Goal: Check status

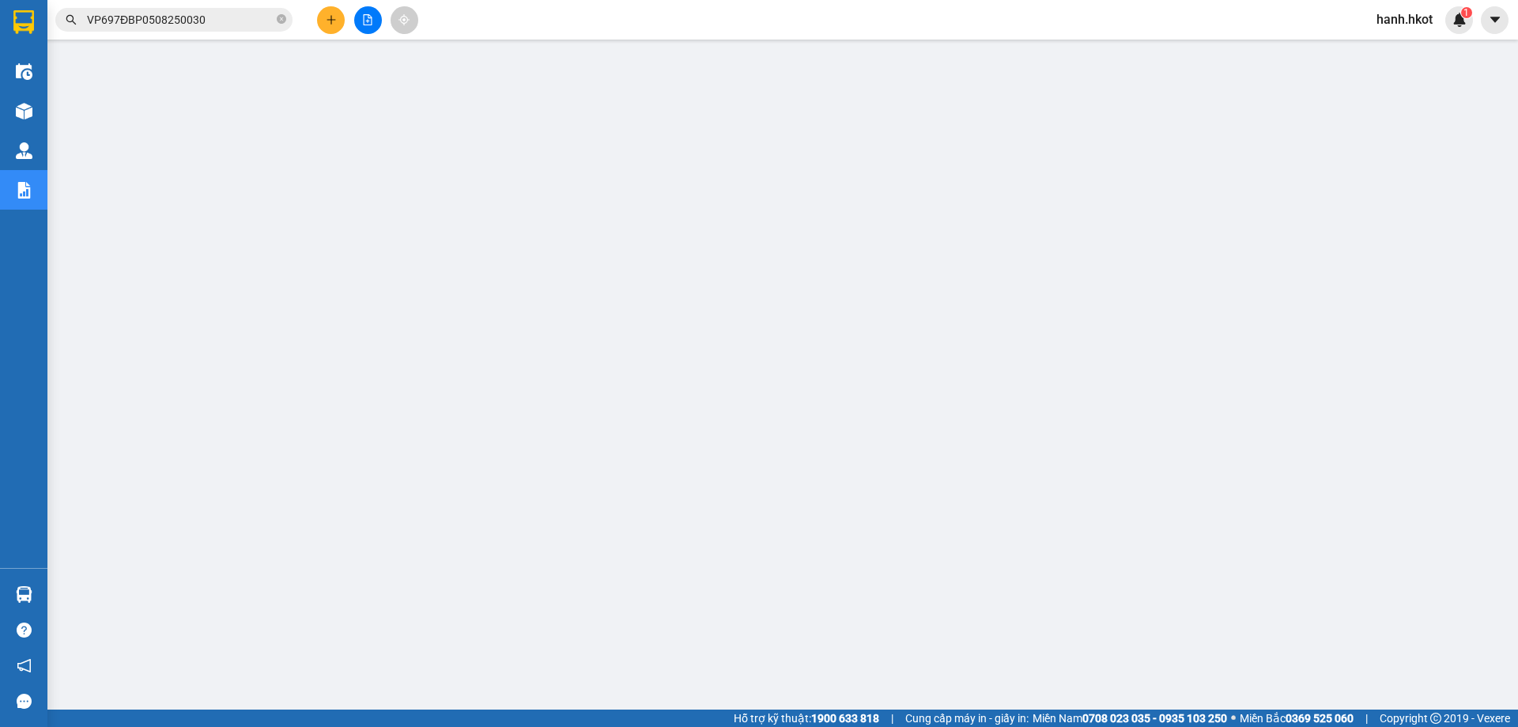
click at [177, 21] on input "VP697ĐBP0508250030" at bounding box center [180, 19] width 187 height 17
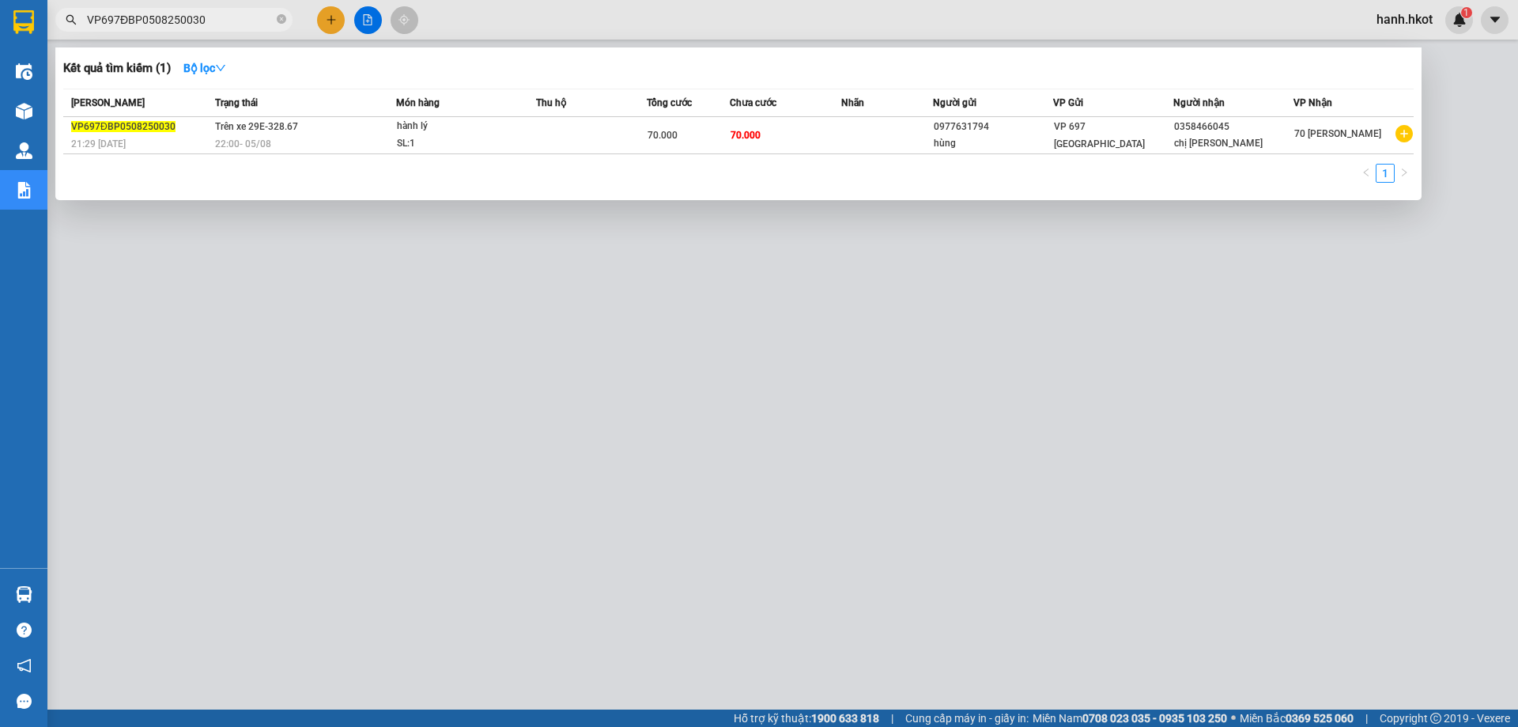
click at [177, 21] on input "VP697ĐBP0508250030" at bounding box center [180, 19] width 187 height 17
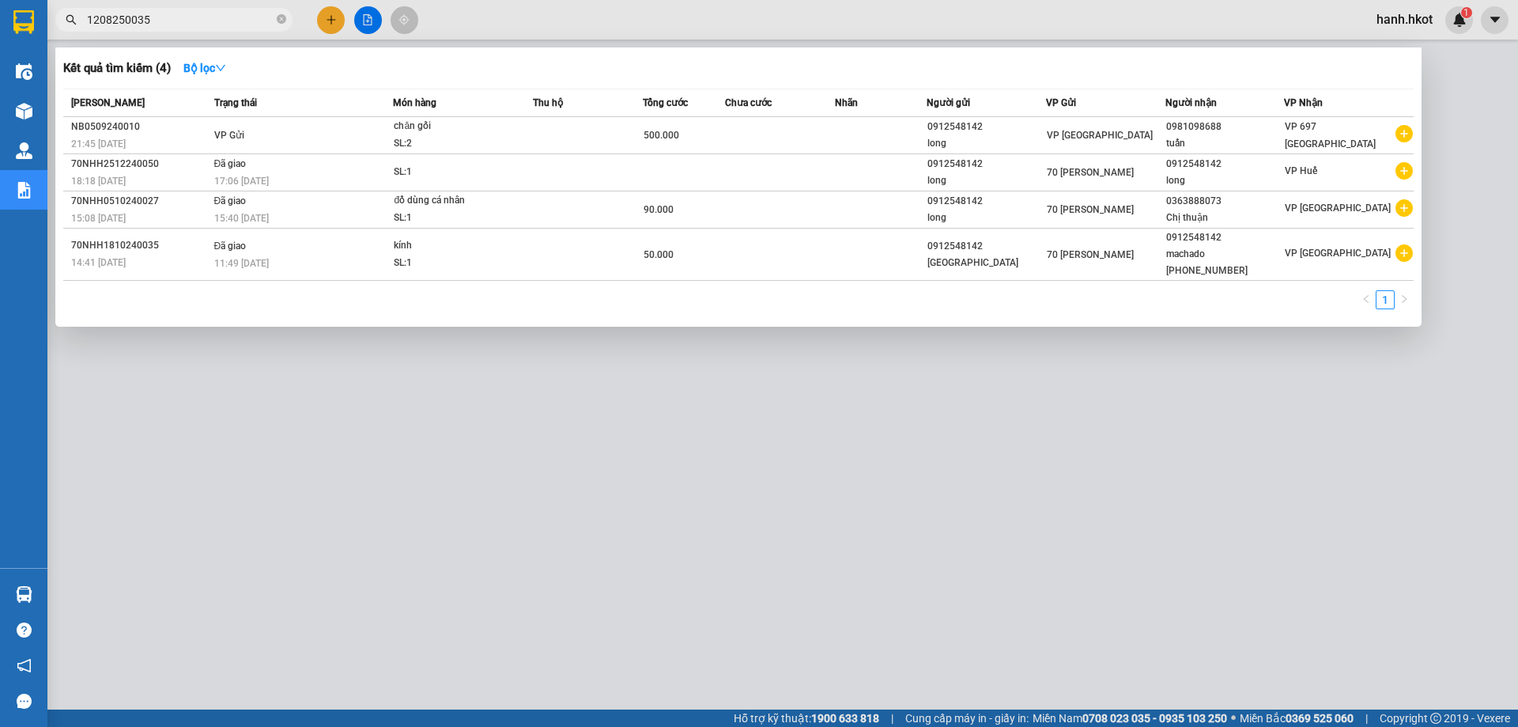
type input "1208250035"
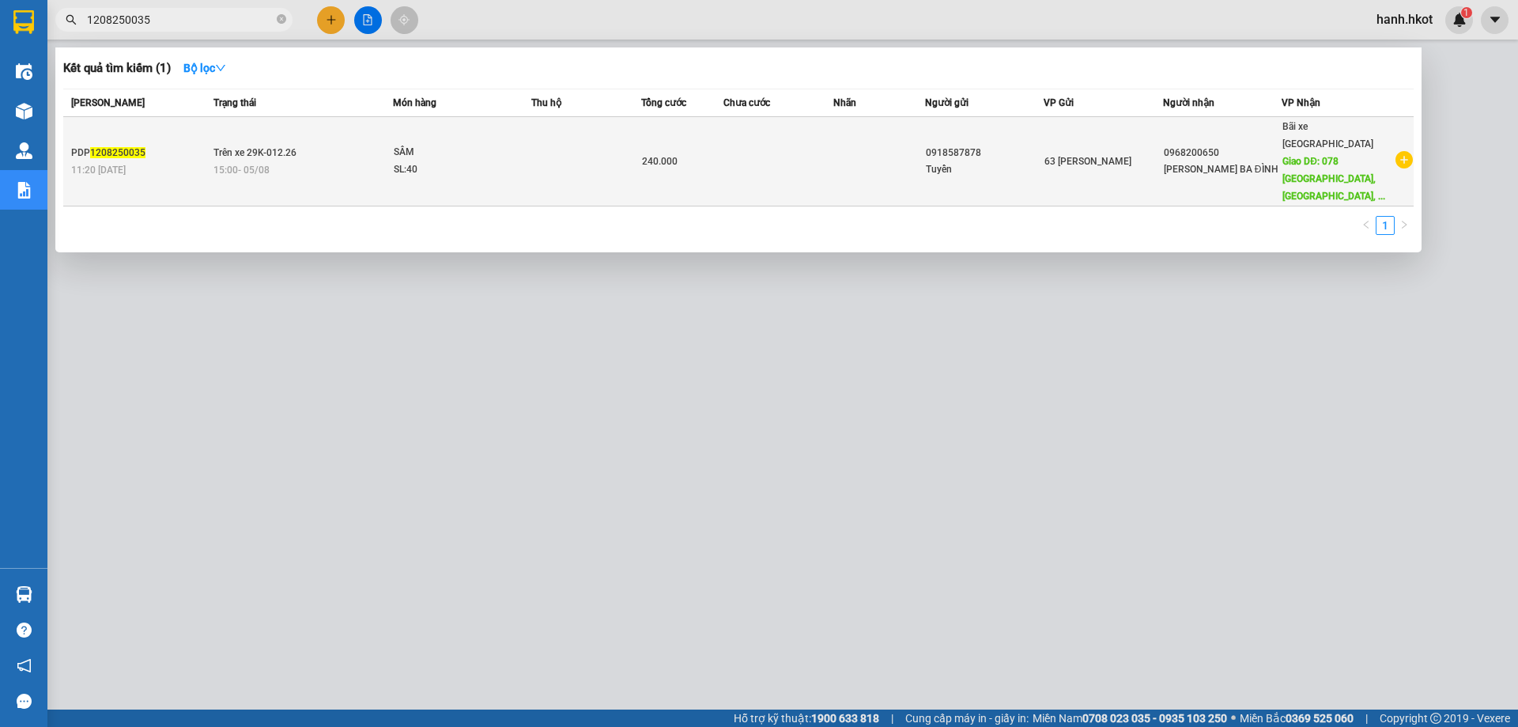
click at [780, 149] on td at bounding box center [778, 161] width 110 height 89
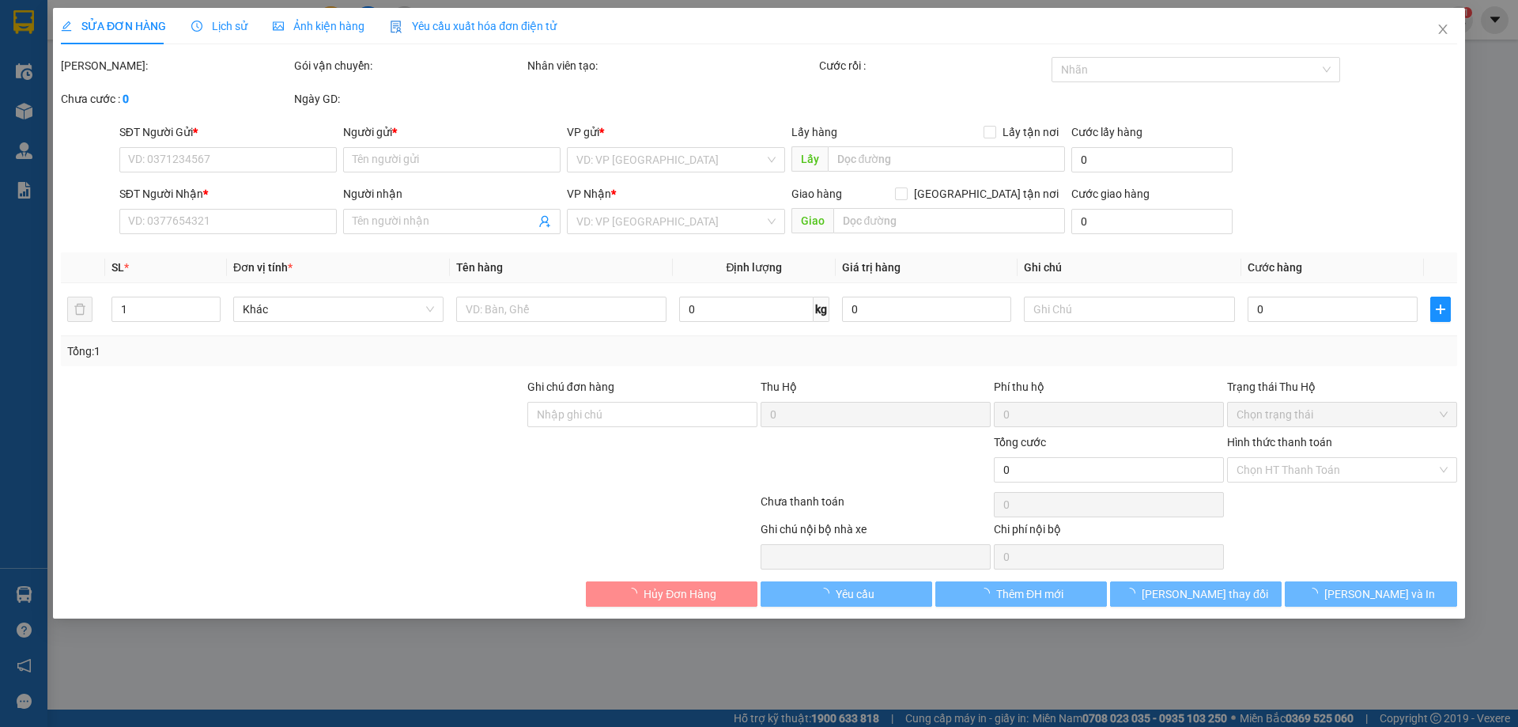
type input "0918587878"
type input "Tuyển"
type input "0968200650"
type input "[PERSON_NAME] BA ĐÌNH"
type input "078 TÂN ẤP, [GEOGRAPHIC_DATA], [GEOGRAPHIC_DATA], HN"
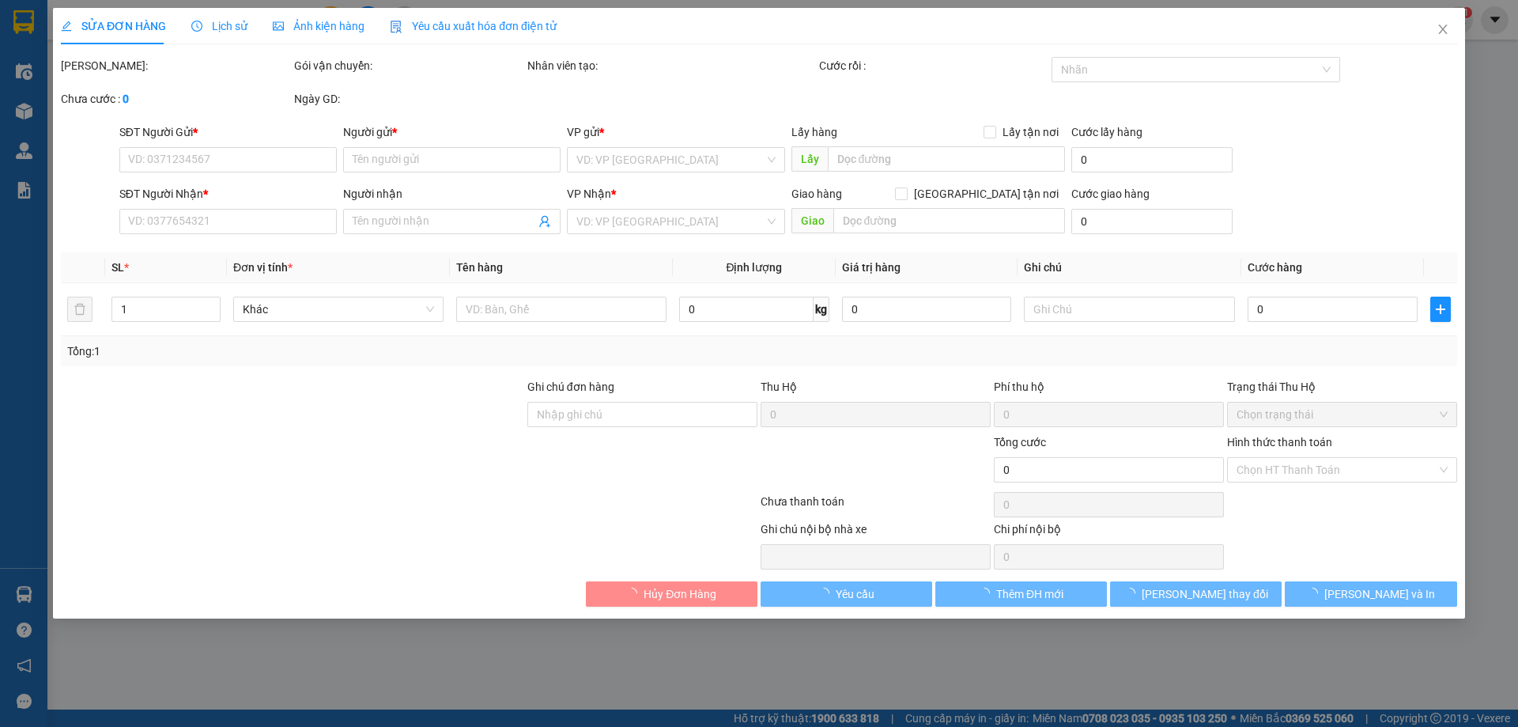
type input "240.000"
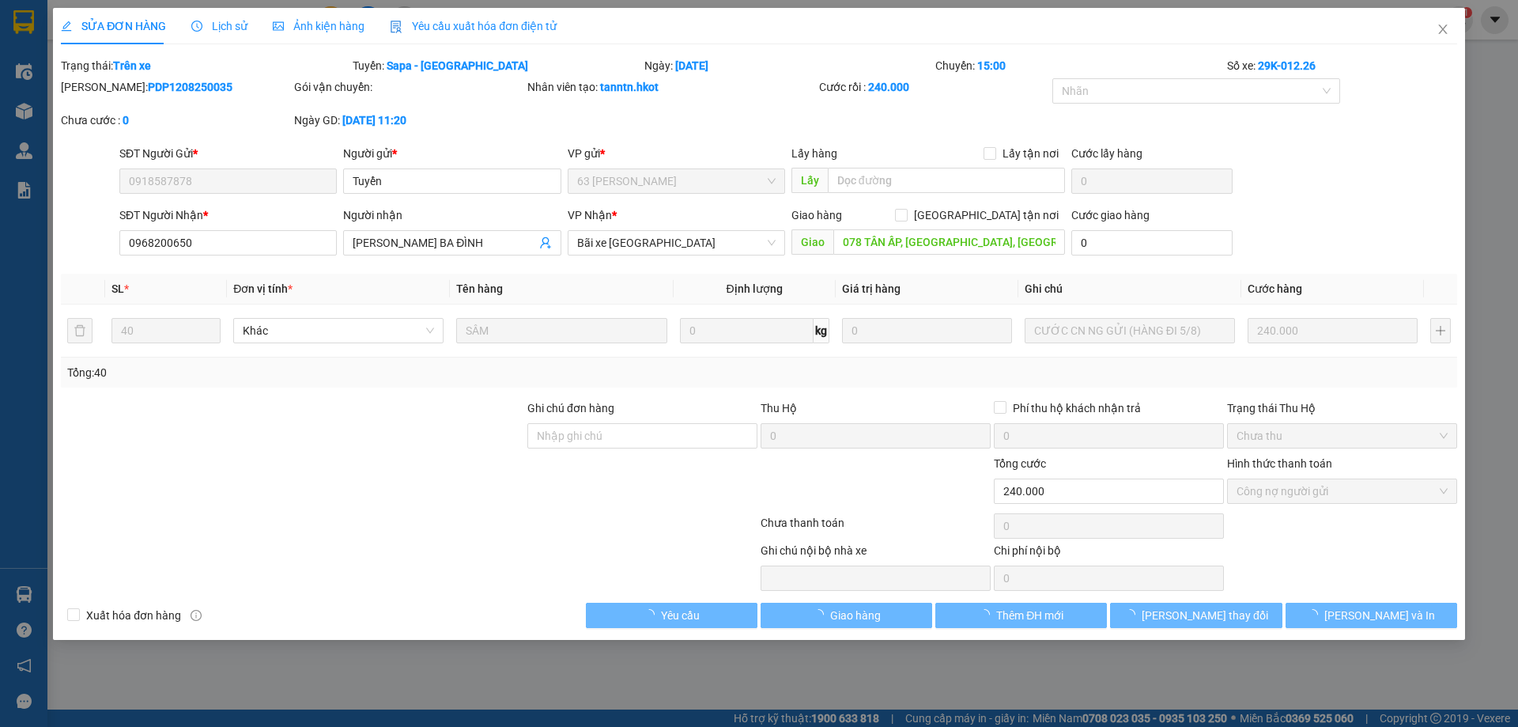
click at [219, 24] on span "Lịch sử" at bounding box center [219, 26] width 56 height 13
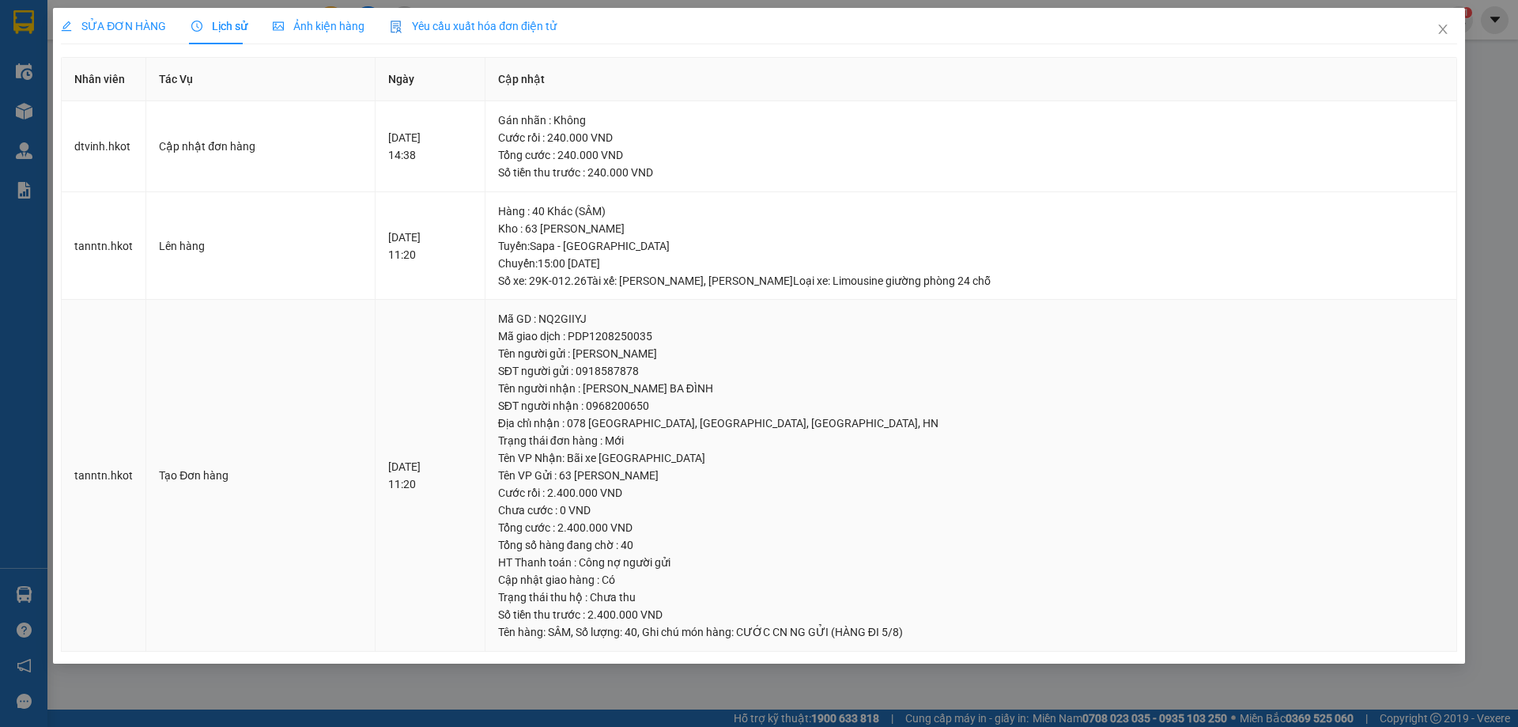
click at [449, 479] on div "[DATE] 11:20" at bounding box center [430, 475] width 84 height 35
